Goal: Task Accomplishment & Management: Use online tool/utility

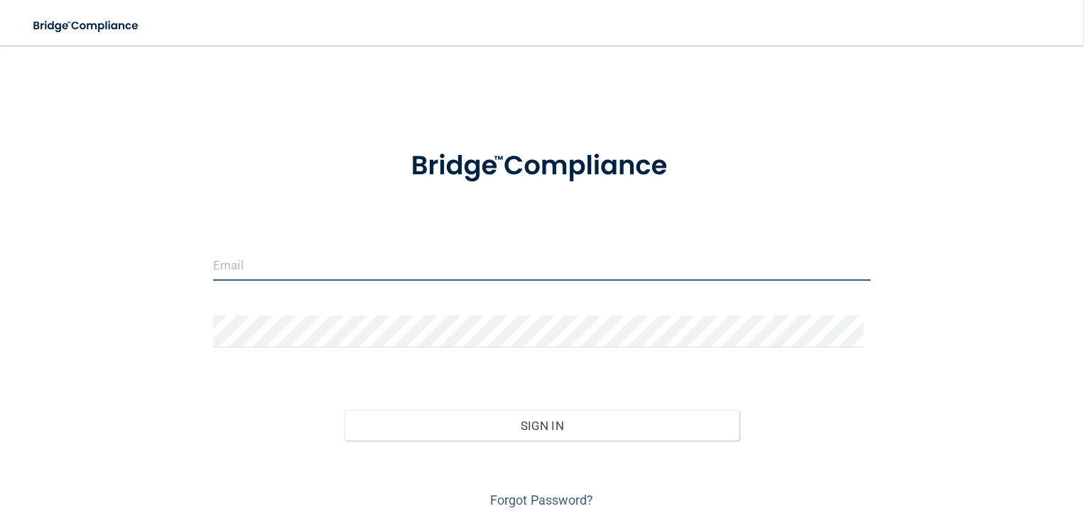
click at [315, 256] on input "email" at bounding box center [541, 265] width 657 height 32
click at [301, 260] on input "email" at bounding box center [541, 265] width 657 height 32
type input "[EMAIL_ADDRESS][DOMAIN_NAME]"
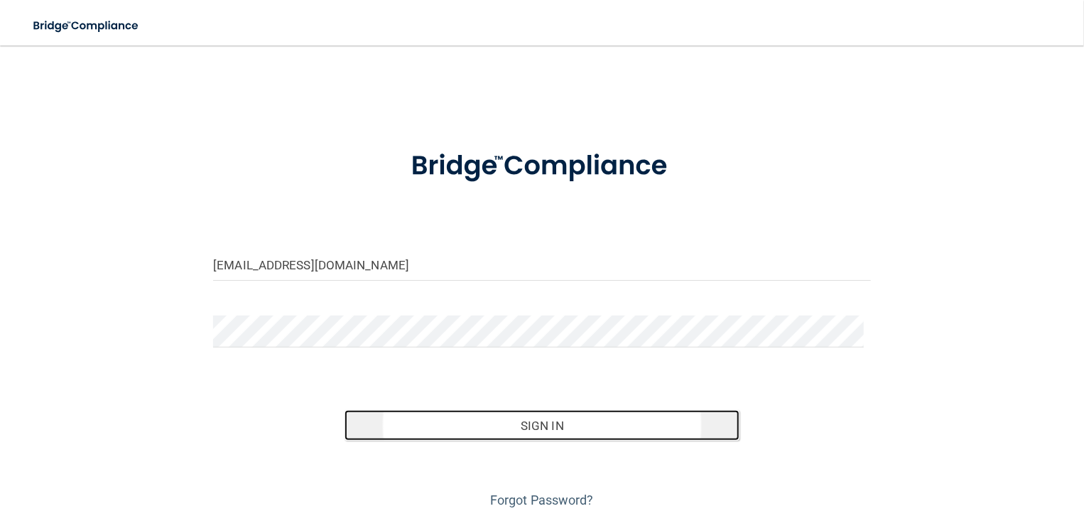
click at [531, 424] on button "Sign In" at bounding box center [542, 425] width 394 height 31
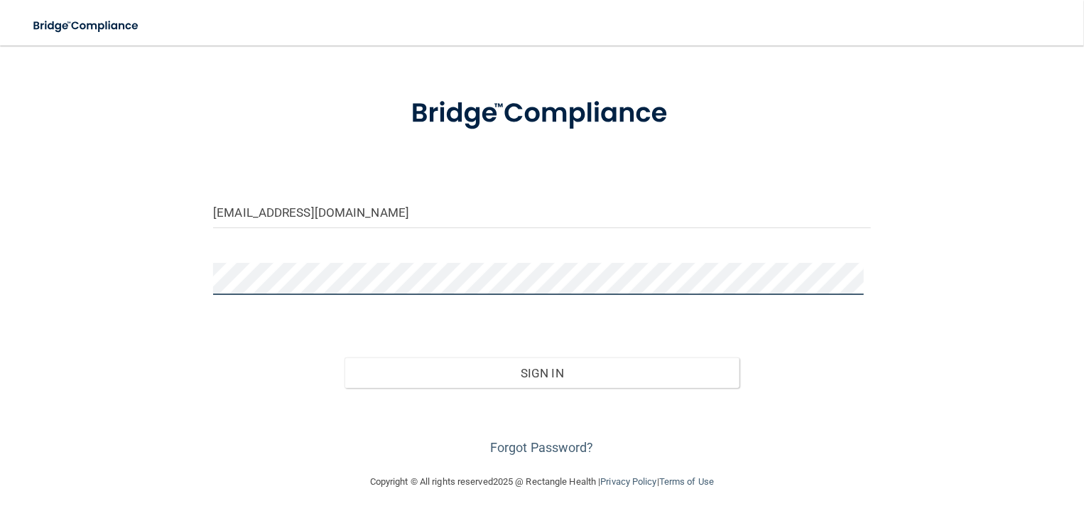
scroll to position [51, 0]
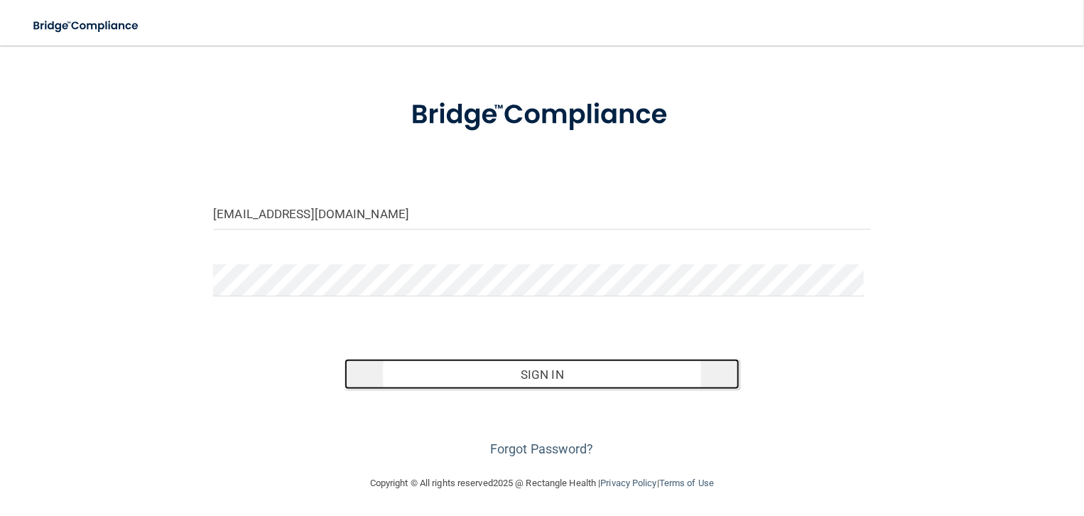
click at [526, 372] on button "Sign In" at bounding box center [542, 374] width 394 height 31
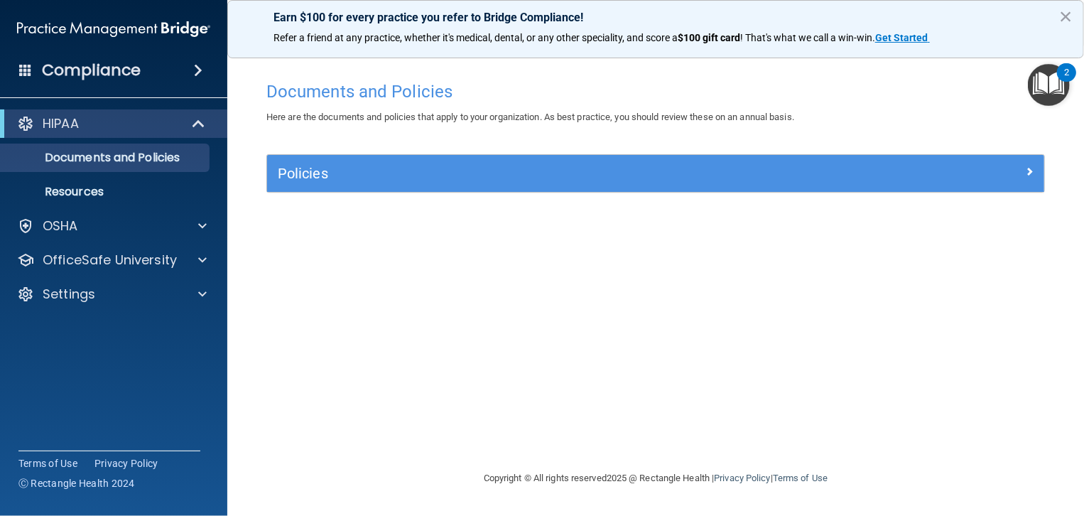
drag, startPoint x: 1069, startPoint y: 1, endPoint x: 828, endPoint y: 75, distance: 251.9
click at [828, 75] on div "Documents and Policies" at bounding box center [656, 91] width 800 height 35
drag, startPoint x: 1039, startPoint y: 1, endPoint x: 534, endPoint y: 251, distance: 564.3
click at [534, 251] on div "Documents and Policies Here are the documents and policies that apply to your o…" at bounding box center [656, 272] width 800 height 396
click at [1049, 73] on img "Open Resource Center, 2 new notifications" at bounding box center [1049, 85] width 42 height 42
